Goal: Check status: Check status

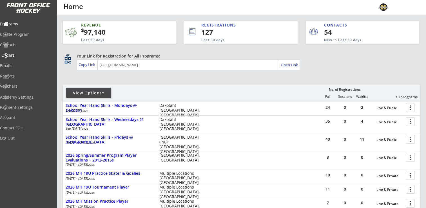
click at [18, 53] on div "Orders" at bounding box center [26, 55] width 51 height 4
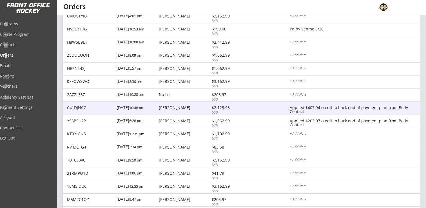
scroll to position [5953, 0]
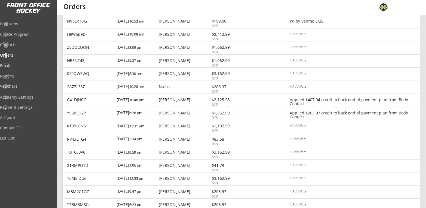
click at [152, 195] on div "[DATE] 9:47 pm" at bounding box center [137, 192] width 41 height 13
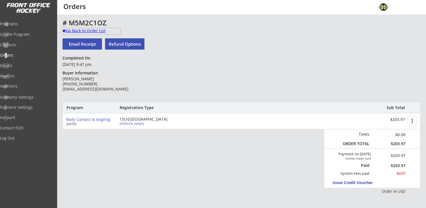
click at [91, 31] on div "Go Back to Order List" at bounding box center [91, 31] width 58 height 6
click at [0, 0] on input "text" at bounding box center [0, 0] width 0 height 0
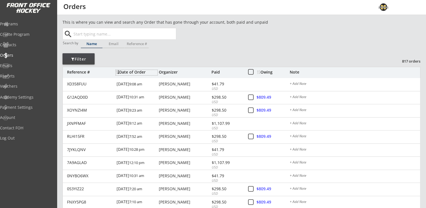
click at [123, 73] on div "Date of Order" at bounding box center [137, 72] width 42 height 4
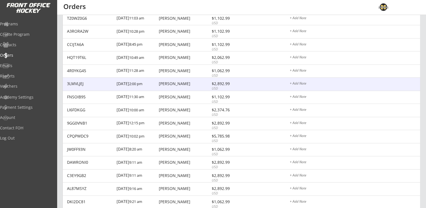
scroll to position [5627, 0]
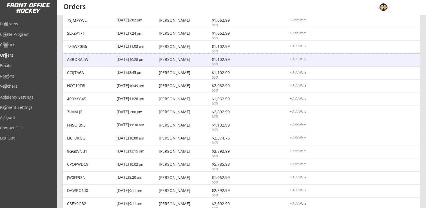
click at [150, 60] on div "[DATE] 10:28 pm" at bounding box center [137, 59] width 41 height 13
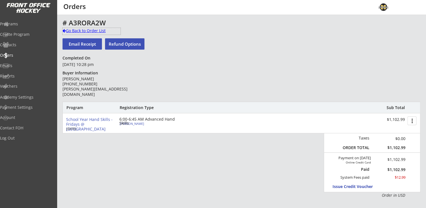
click at [79, 32] on div "Go Back to Order List" at bounding box center [91, 31] width 58 height 6
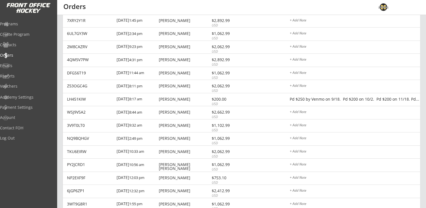
scroll to position [6075, 0]
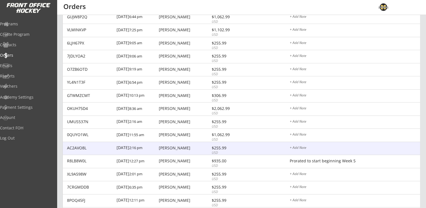
click at [168, 148] on div "[PERSON_NAME]" at bounding box center [184, 148] width 51 height 4
